Goal: Check status: Check status

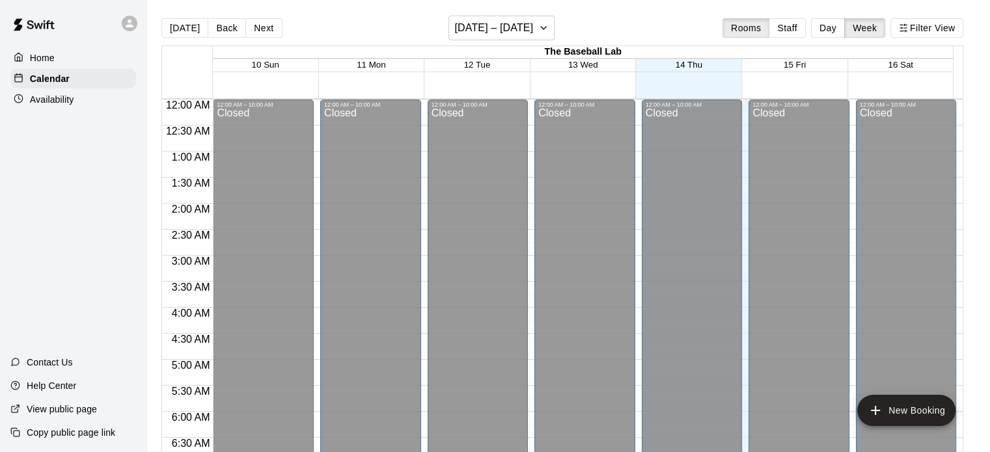
scroll to position [650, 0]
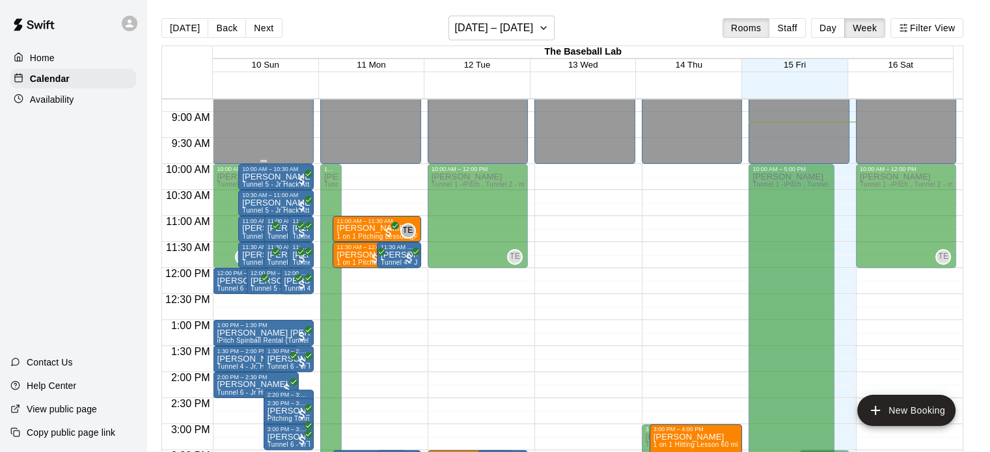
scroll to position [453, 0]
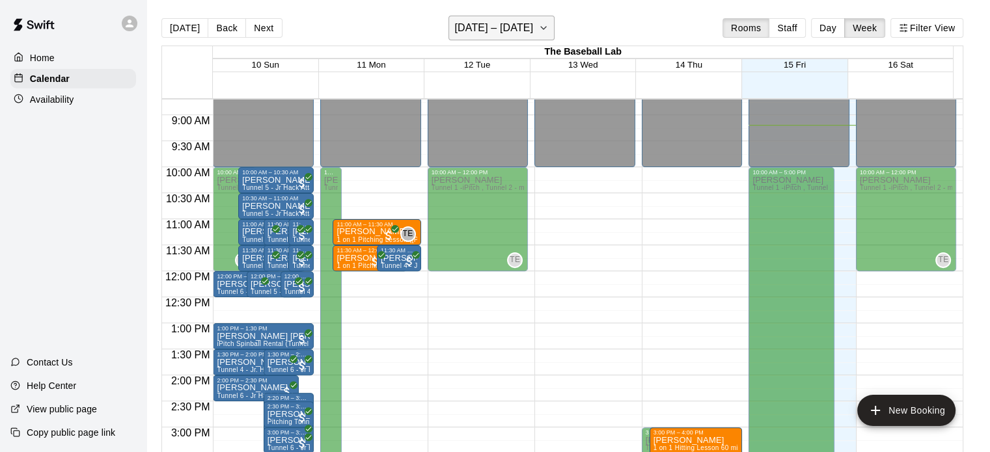
click at [485, 27] on h6 "[DATE] – [DATE]" at bounding box center [493, 28] width 79 height 18
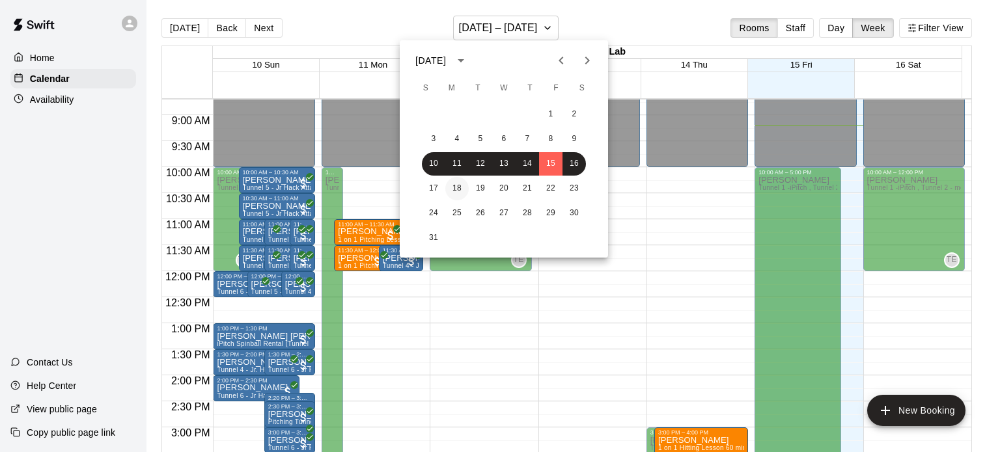
click at [459, 194] on button "18" at bounding box center [456, 188] width 23 height 23
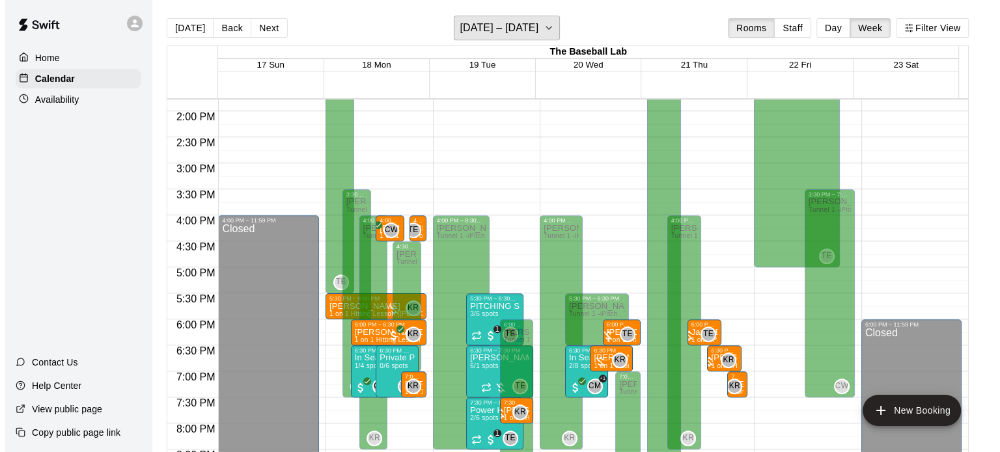
scroll to position [802, 0]
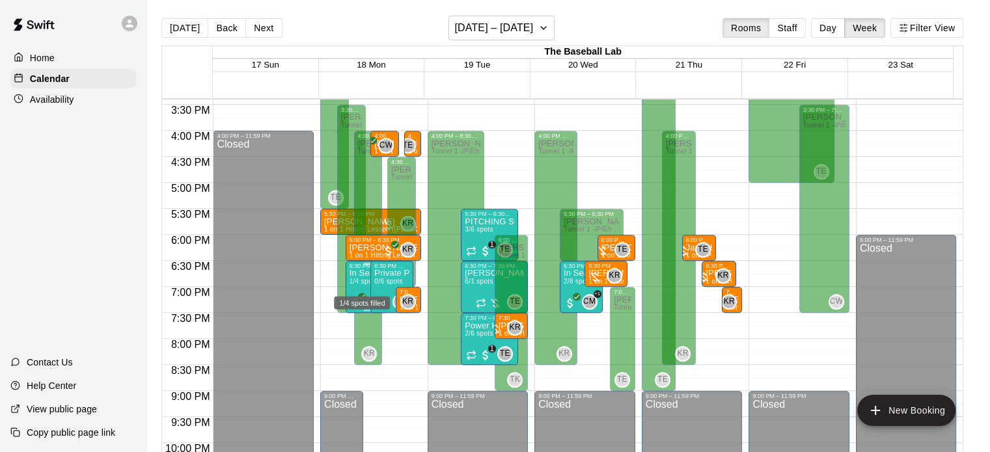
click at [361, 283] on span "1/4 spots" at bounding box center [364, 281] width 29 height 7
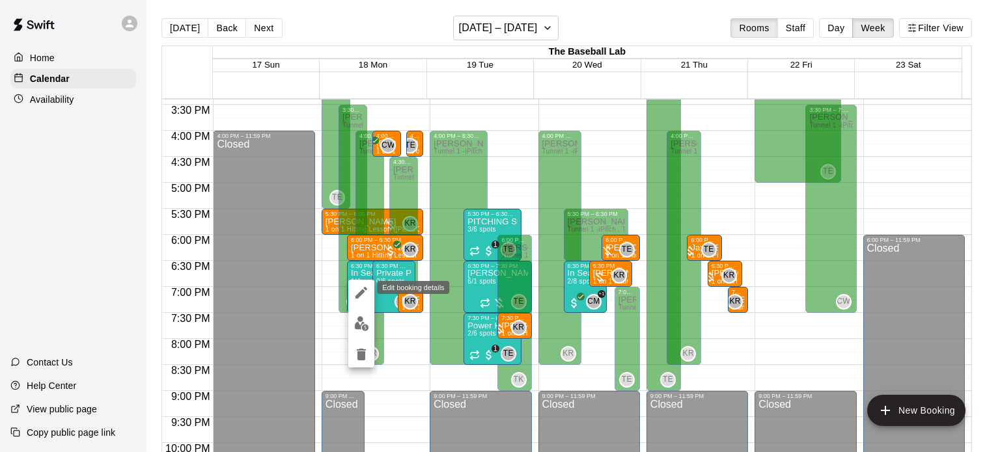
click at [365, 294] on icon "edit" at bounding box center [362, 293] width 16 height 16
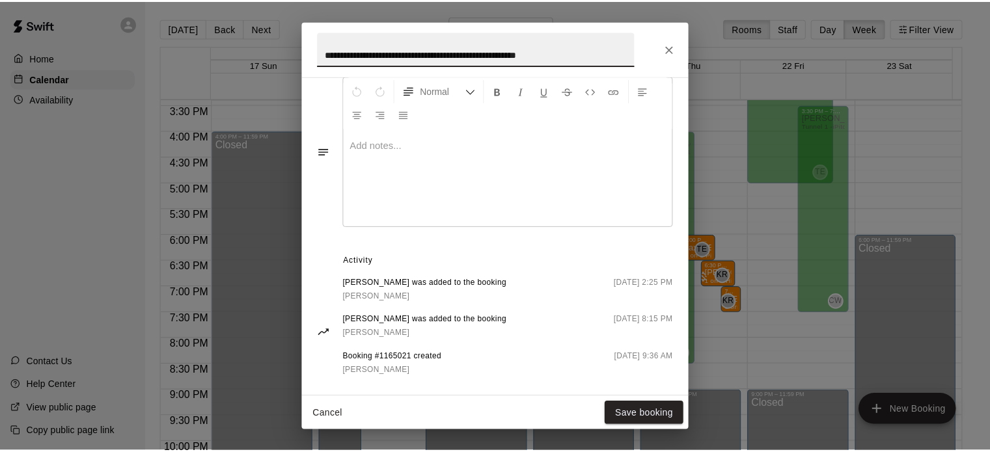
scroll to position [557, 0]
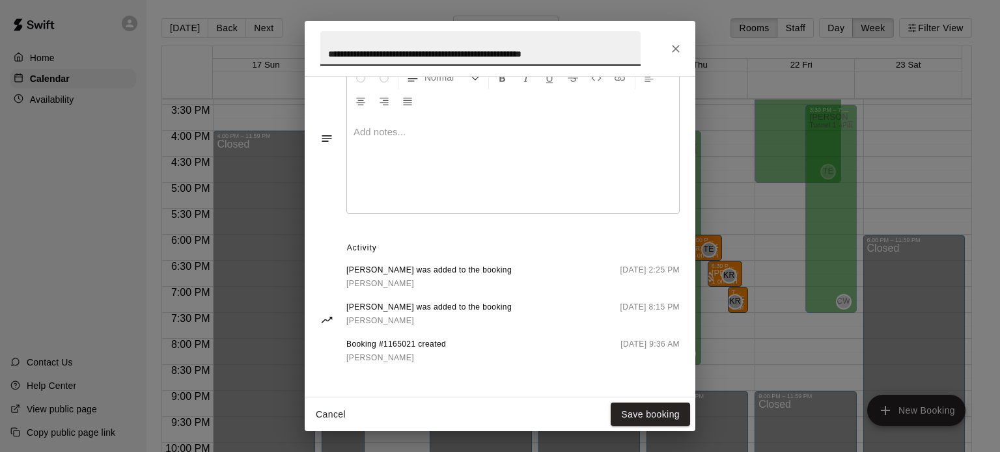
click at [683, 47] on button "Close" at bounding box center [675, 48] width 23 height 23
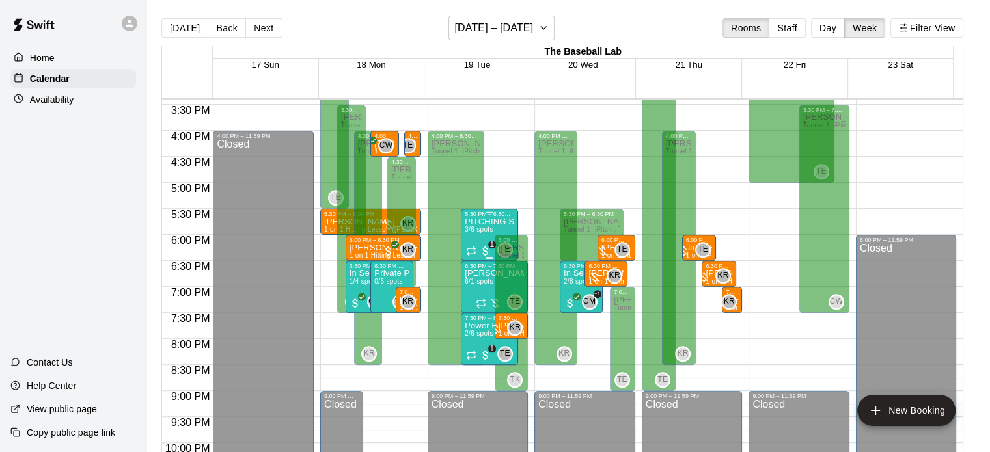
scroll to position [752, 0]
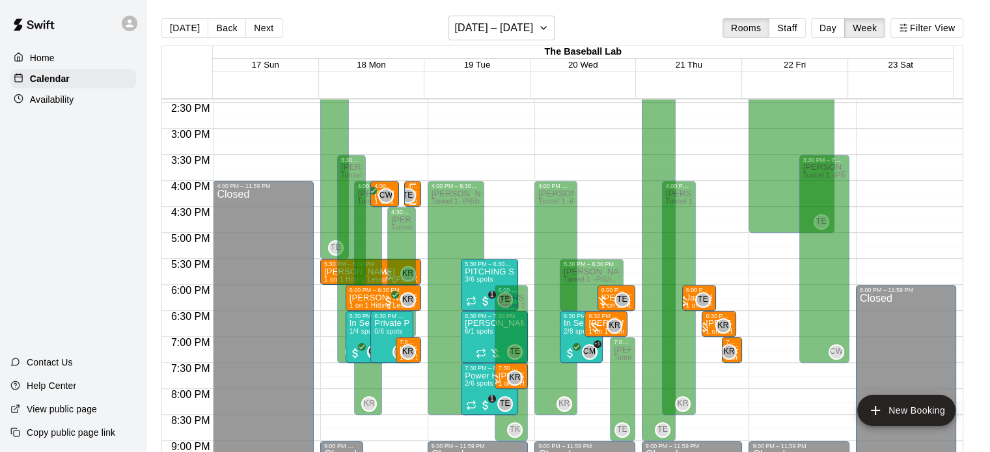
click at [413, 186] on div "4:00 PM – 4:30 PM" at bounding box center [412, 186] width 9 height 7
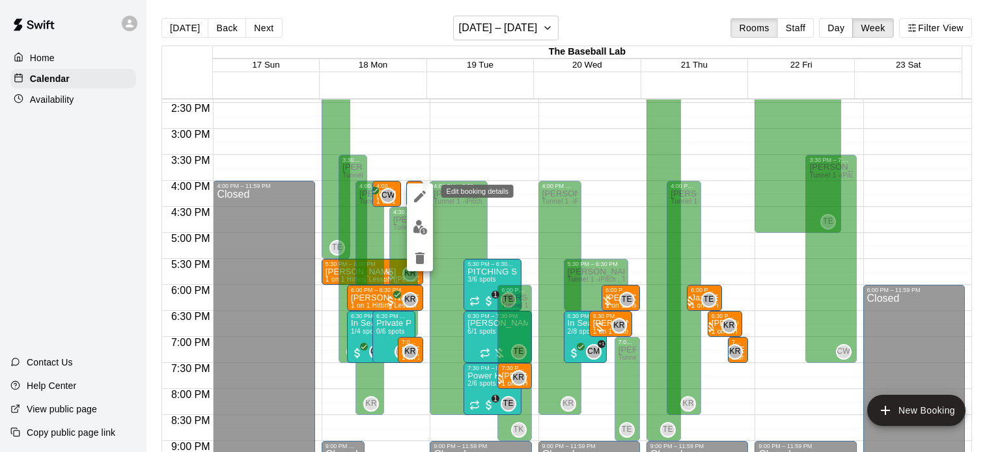
click at [423, 193] on icon "edit" at bounding box center [420, 197] width 16 height 16
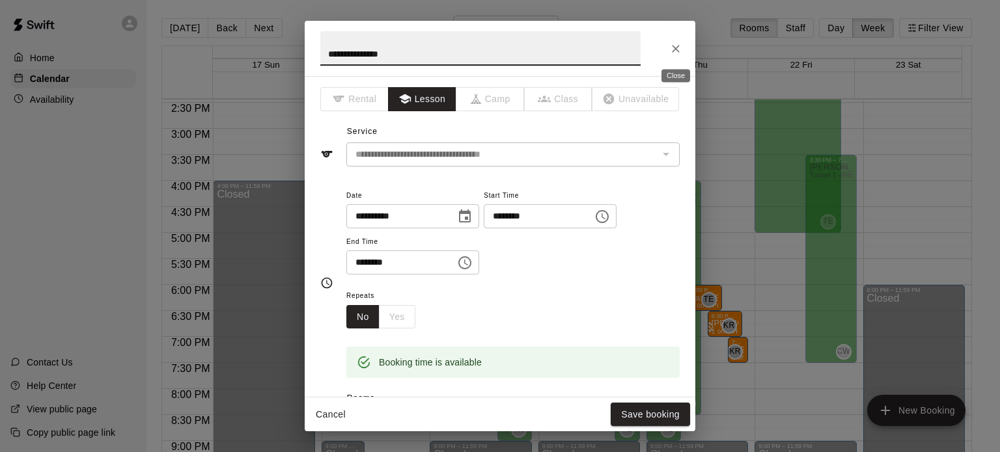
click at [667, 44] on button "Close" at bounding box center [675, 48] width 23 height 23
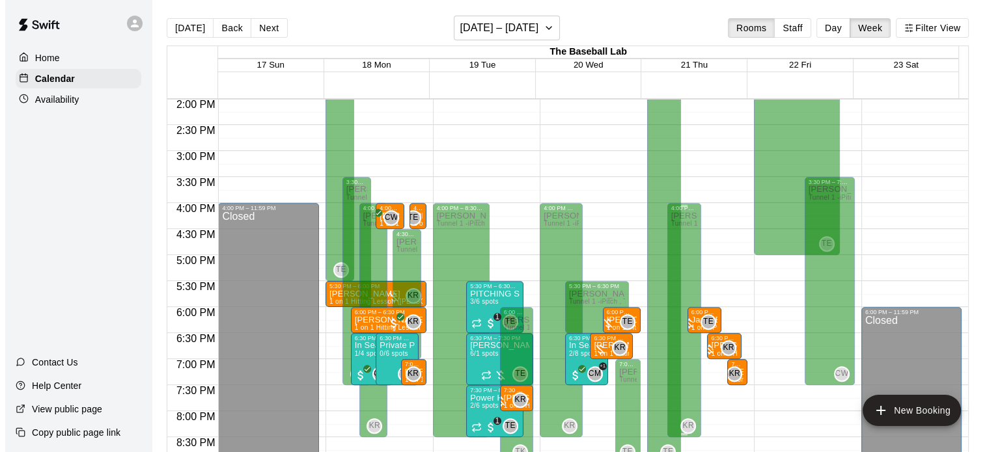
scroll to position [730, 0]
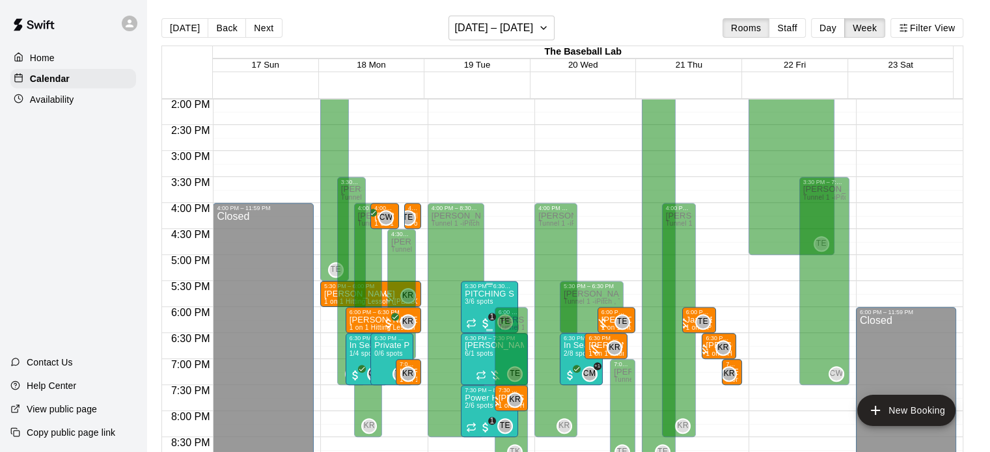
click at [477, 294] on p "PITCHING Summer - Fall Bridge Program" at bounding box center [489, 294] width 49 height 0
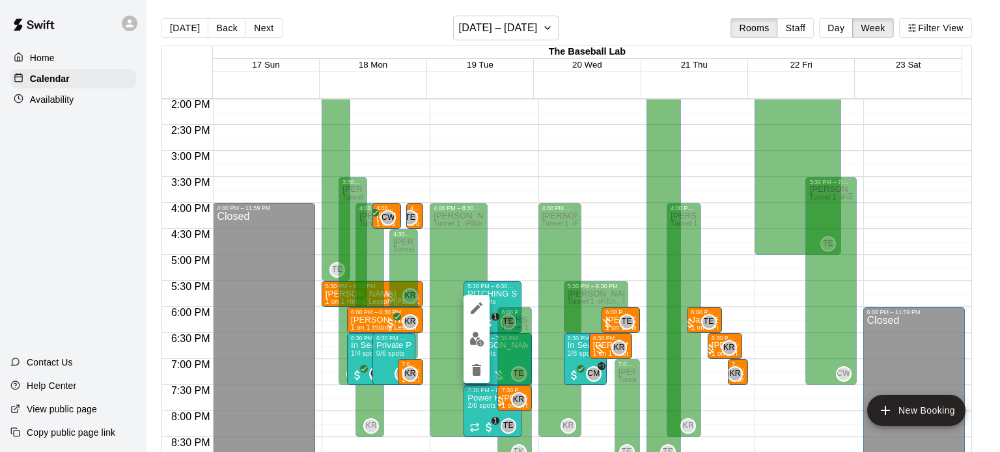
click at [475, 310] on icon "edit" at bounding box center [477, 309] width 12 height 12
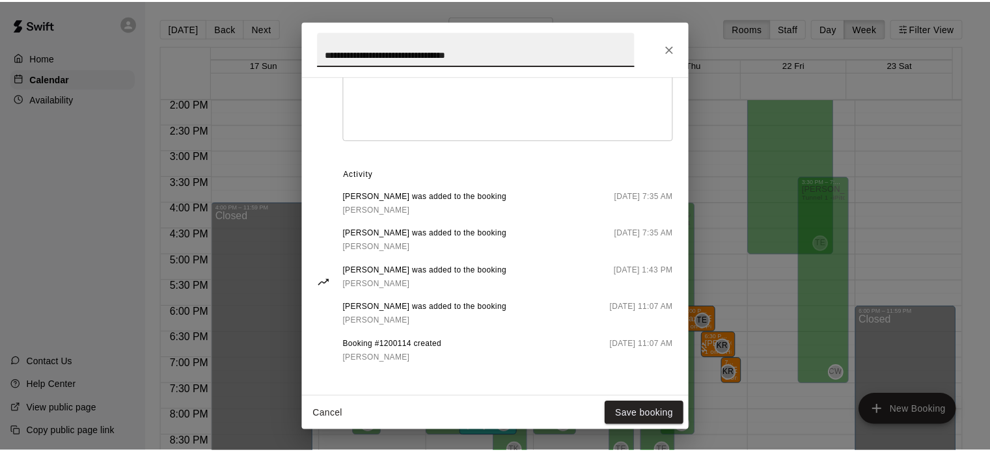
scroll to position [612, 0]
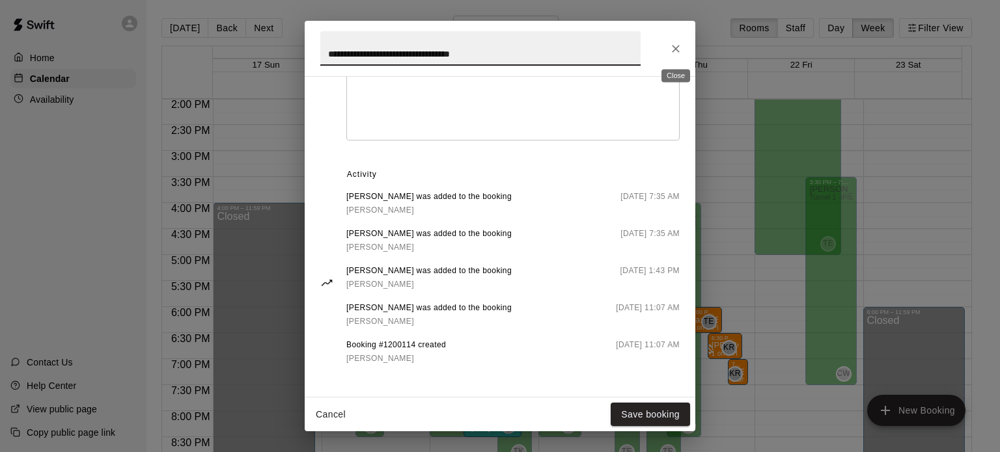
click at [674, 49] on icon "Close" at bounding box center [675, 48] width 13 height 13
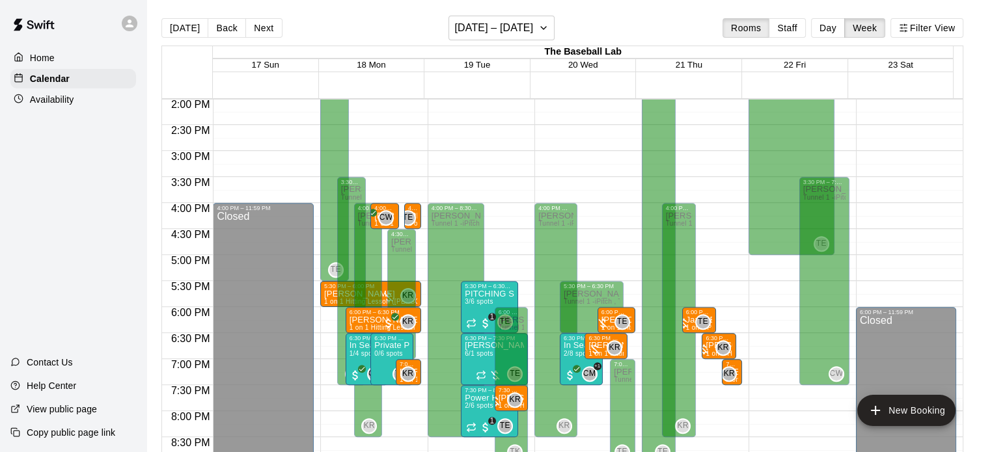
scroll to position [0, 0]
click at [497, 24] on h6 "August 17 – 23" at bounding box center [493, 28] width 79 height 18
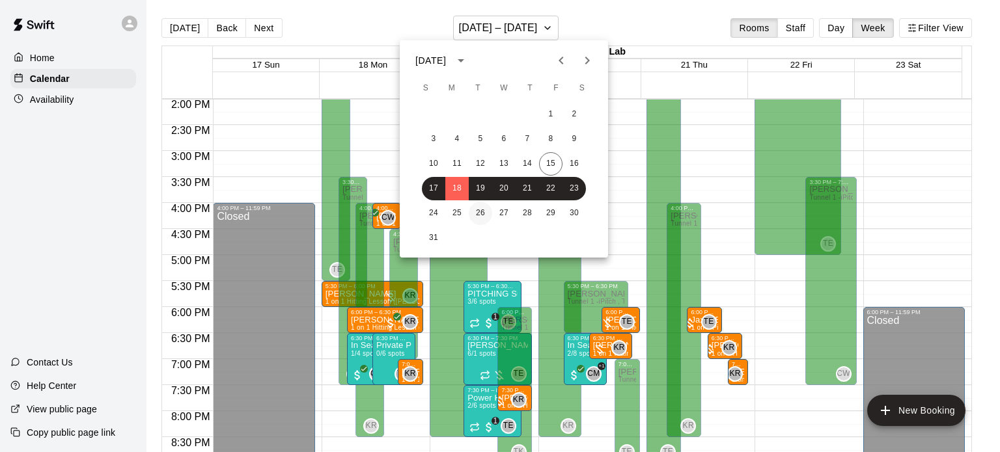
click at [477, 210] on button "26" at bounding box center [480, 213] width 23 height 23
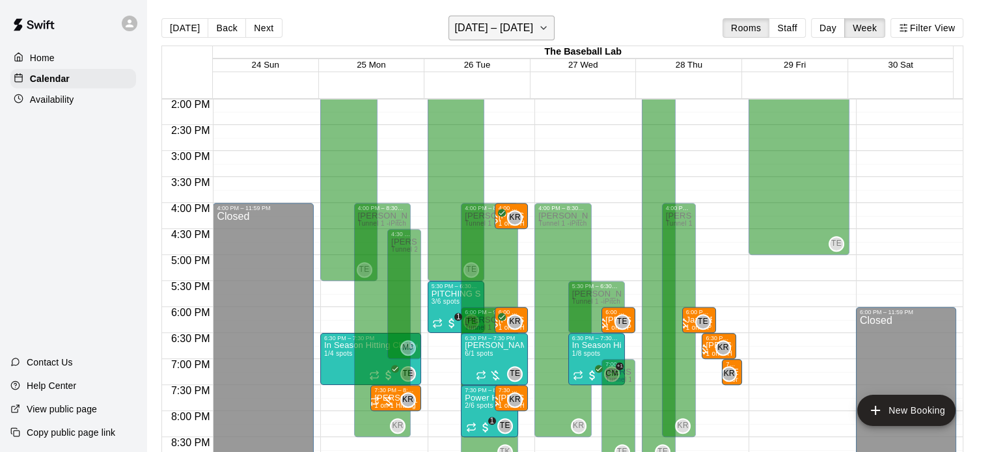
click at [493, 28] on h6 "August 24 – 30" at bounding box center [493, 28] width 79 height 18
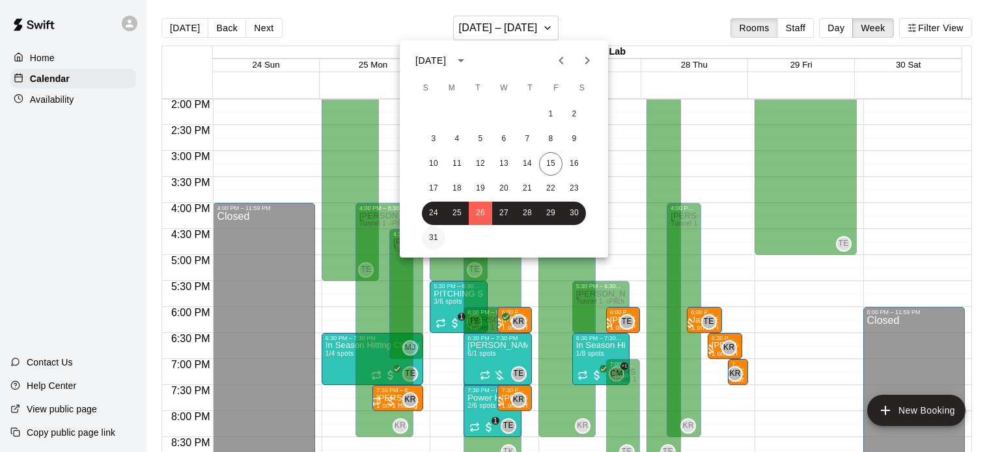
click at [431, 234] on button "31" at bounding box center [433, 238] width 23 height 23
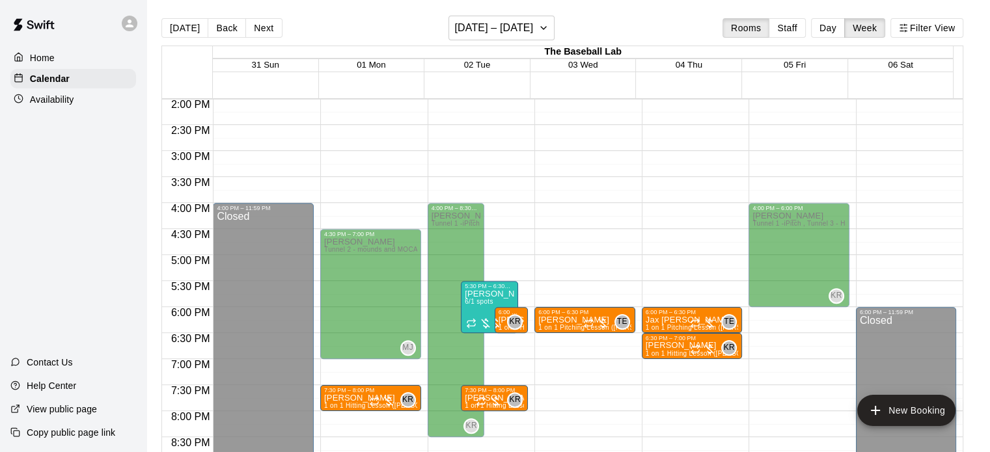
click at [553, 14] on main "Today Back Next August 31 – September 06 Rooms Staff Day Week Filter View The B…" at bounding box center [568, 236] width 844 height 473
click at [533, 30] on h6 "August 31 – September 06" at bounding box center [493, 28] width 79 height 18
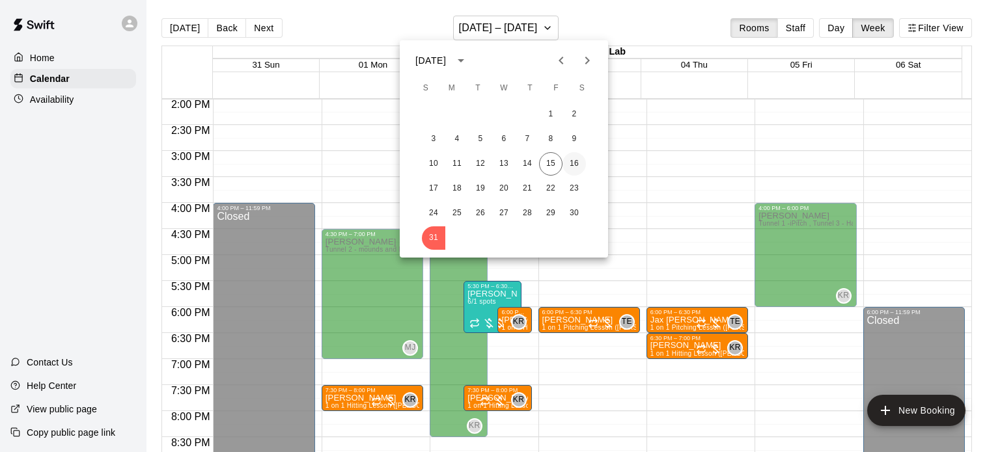
click at [572, 165] on button "16" at bounding box center [573, 163] width 23 height 23
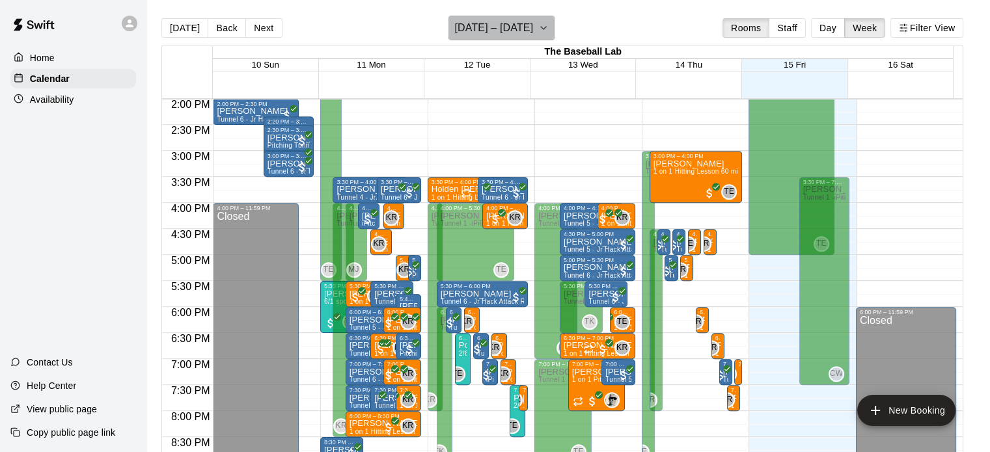
click at [534, 23] on button "[DATE] – [DATE]" at bounding box center [502, 28] width 106 height 25
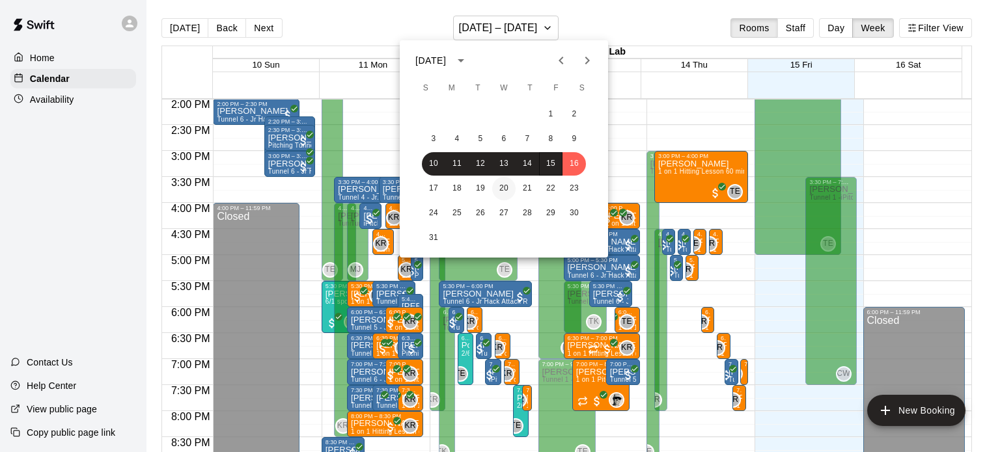
click at [493, 183] on button "20" at bounding box center [503, 188] width 23 height 23
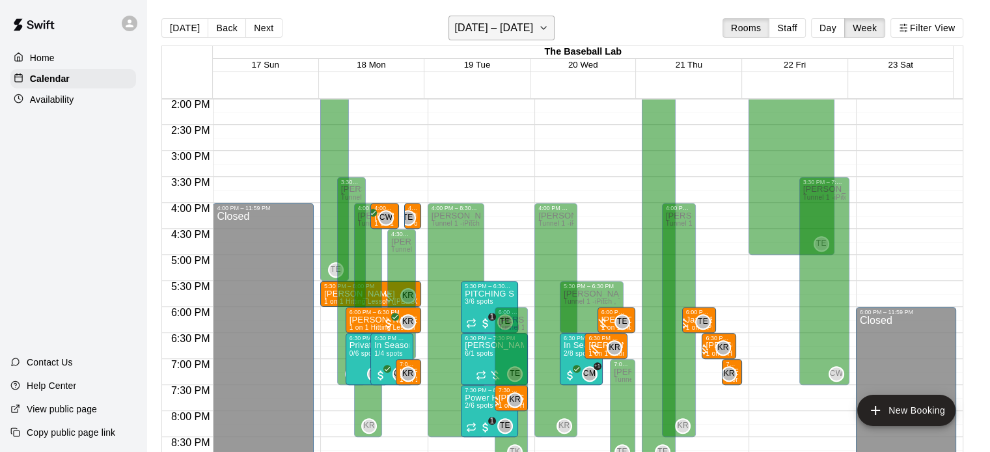
click at [538, 31] on icon "button" at bounding box center [543, 28] width 10 height 16
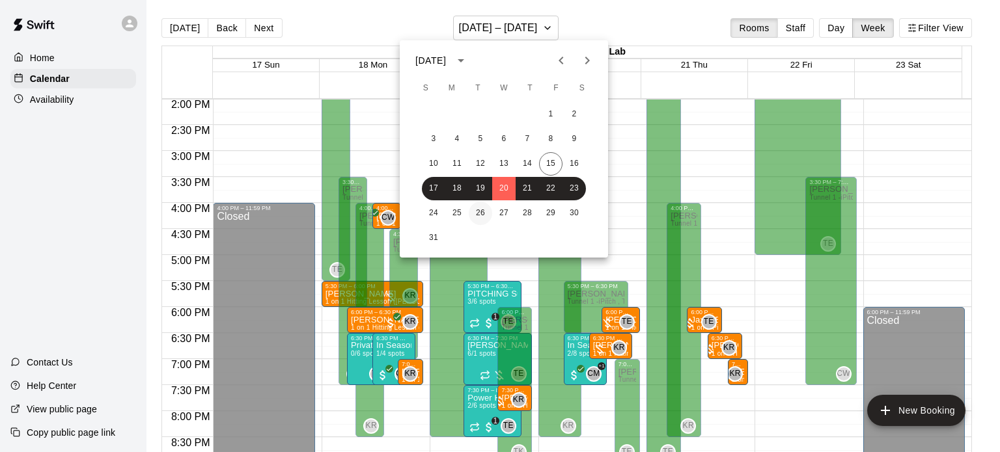
click at [480, 217] on button "26" at bounding box center [480, 213] width 23 height 23
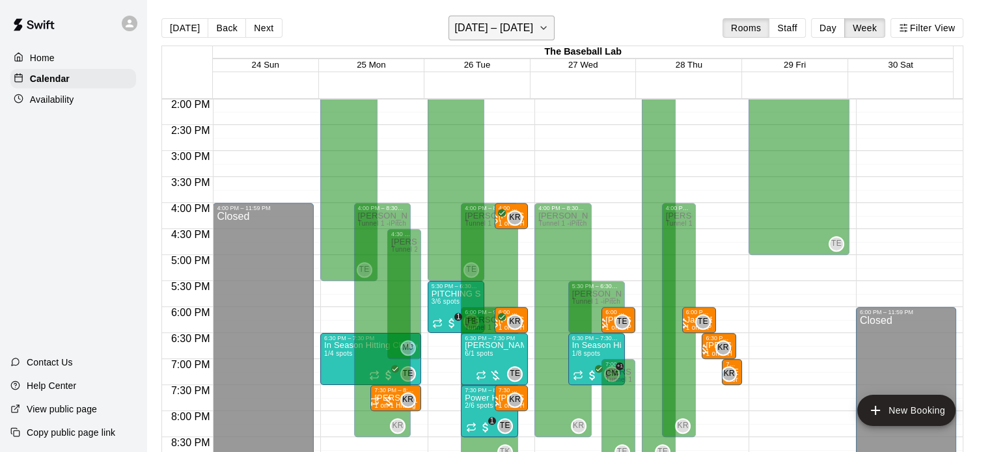
click at [513, 29] on h6 "August 24 – 30" at bounding box center [493, 28] width 79 height 18
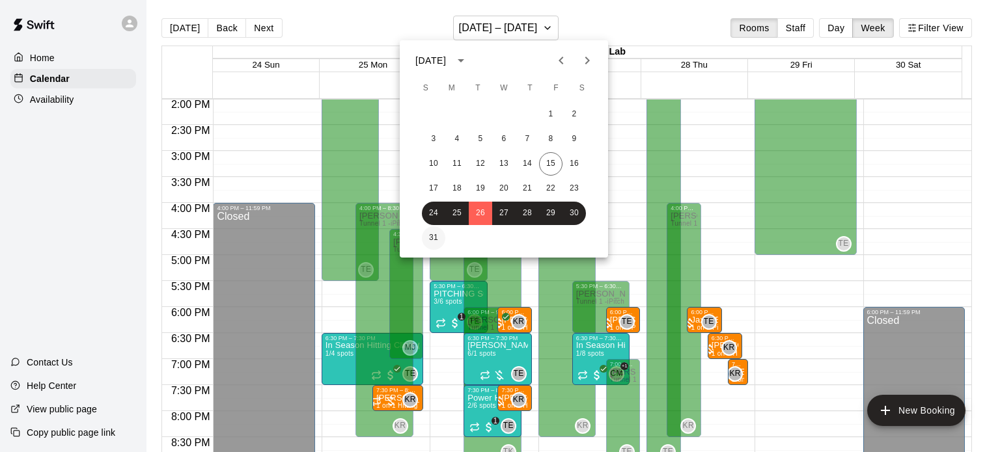
click at [432, 238] on button "31" at bounding box center [433, 238] width 23 height 23
